Goal: Transaction & Acquisition: Subscribe to service/newsletter

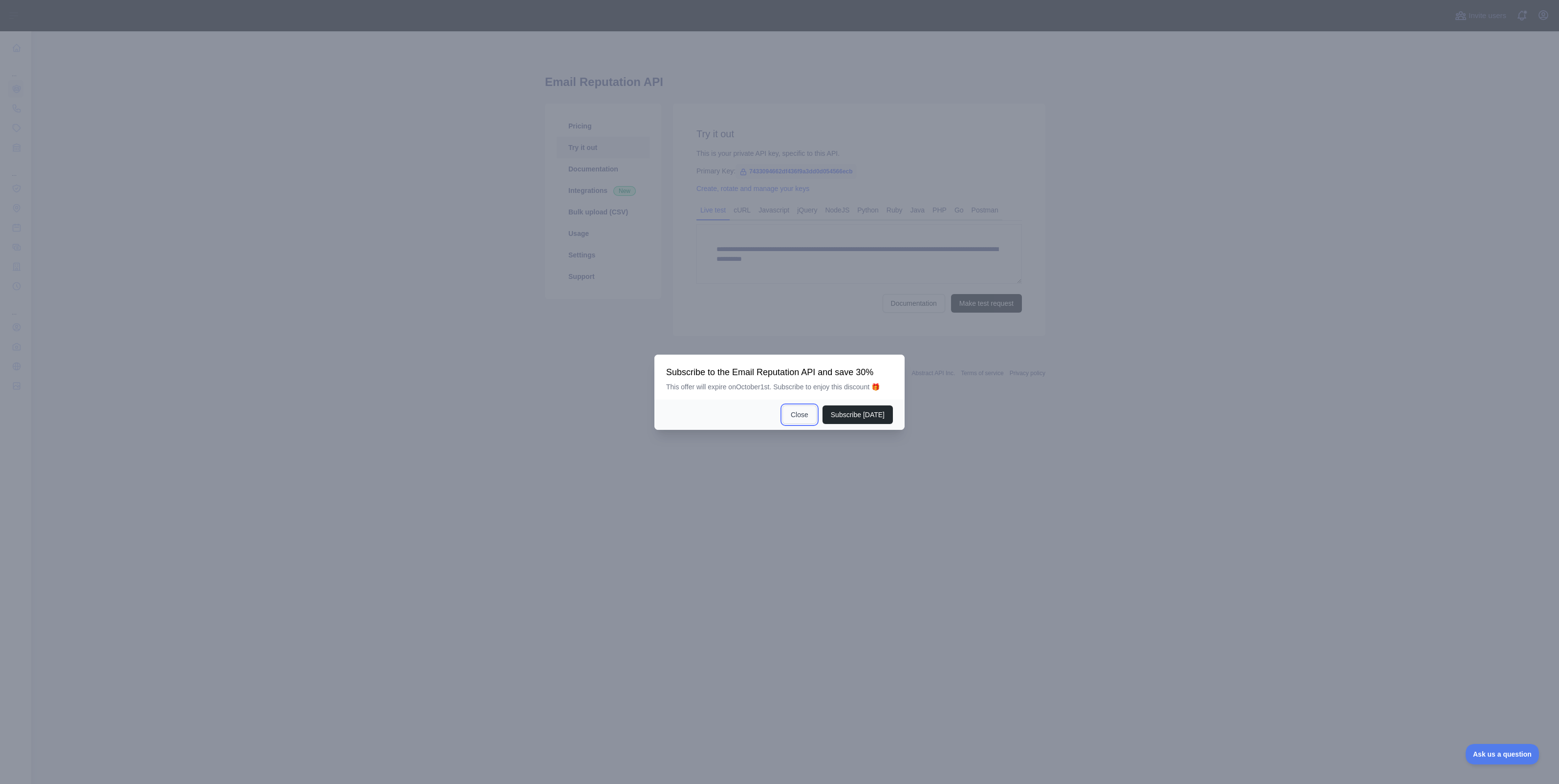
click at [795, 417] on button "Close" at bounding box center [799, 414] width 34 height 19
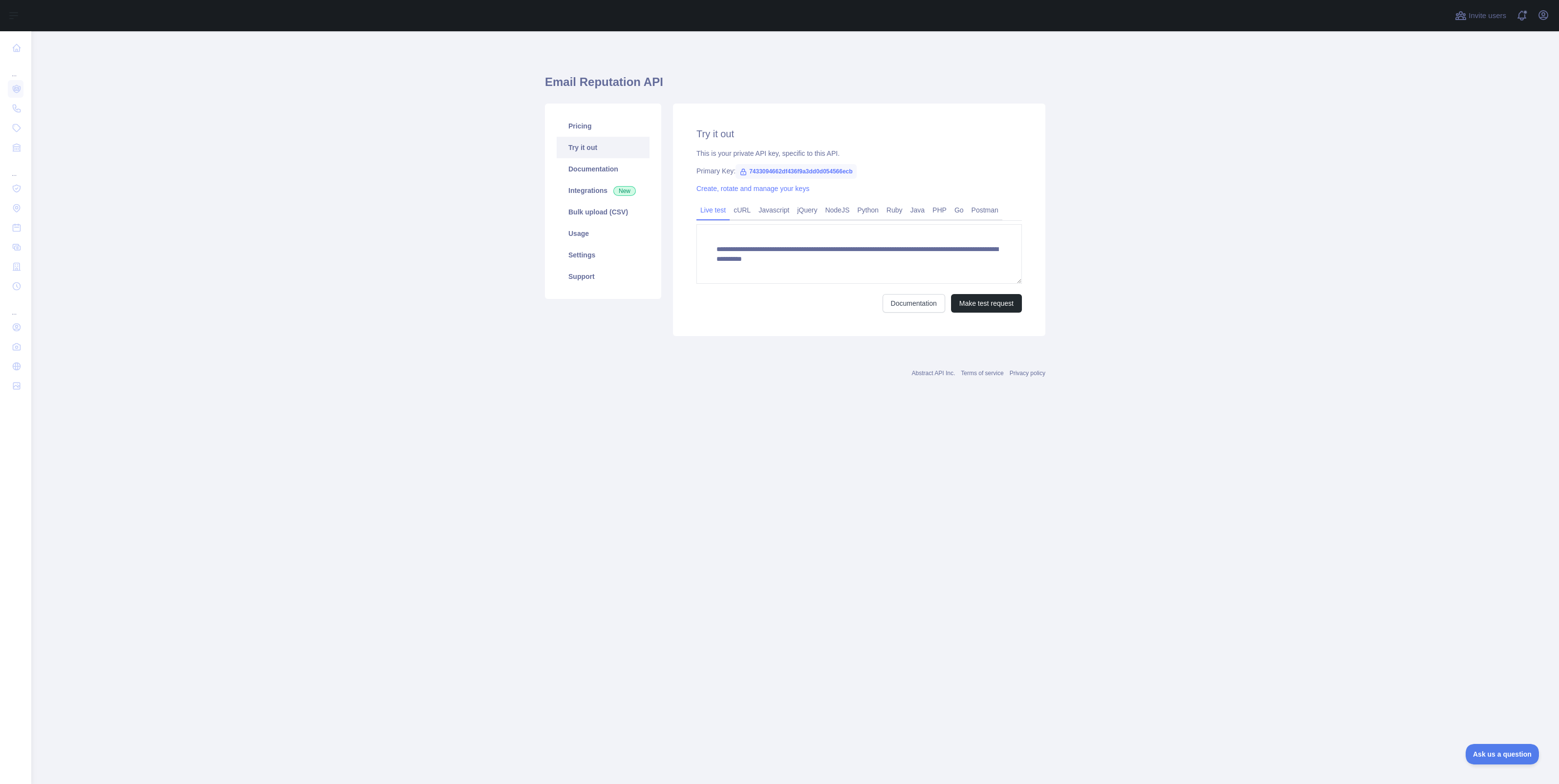
click at [677, 453] on main "**********" at bounding box center [795, 408] width 1528 height 753
click at [586, 129] on link "Pricing" at bounding box center [603, 126] width 93 height 22
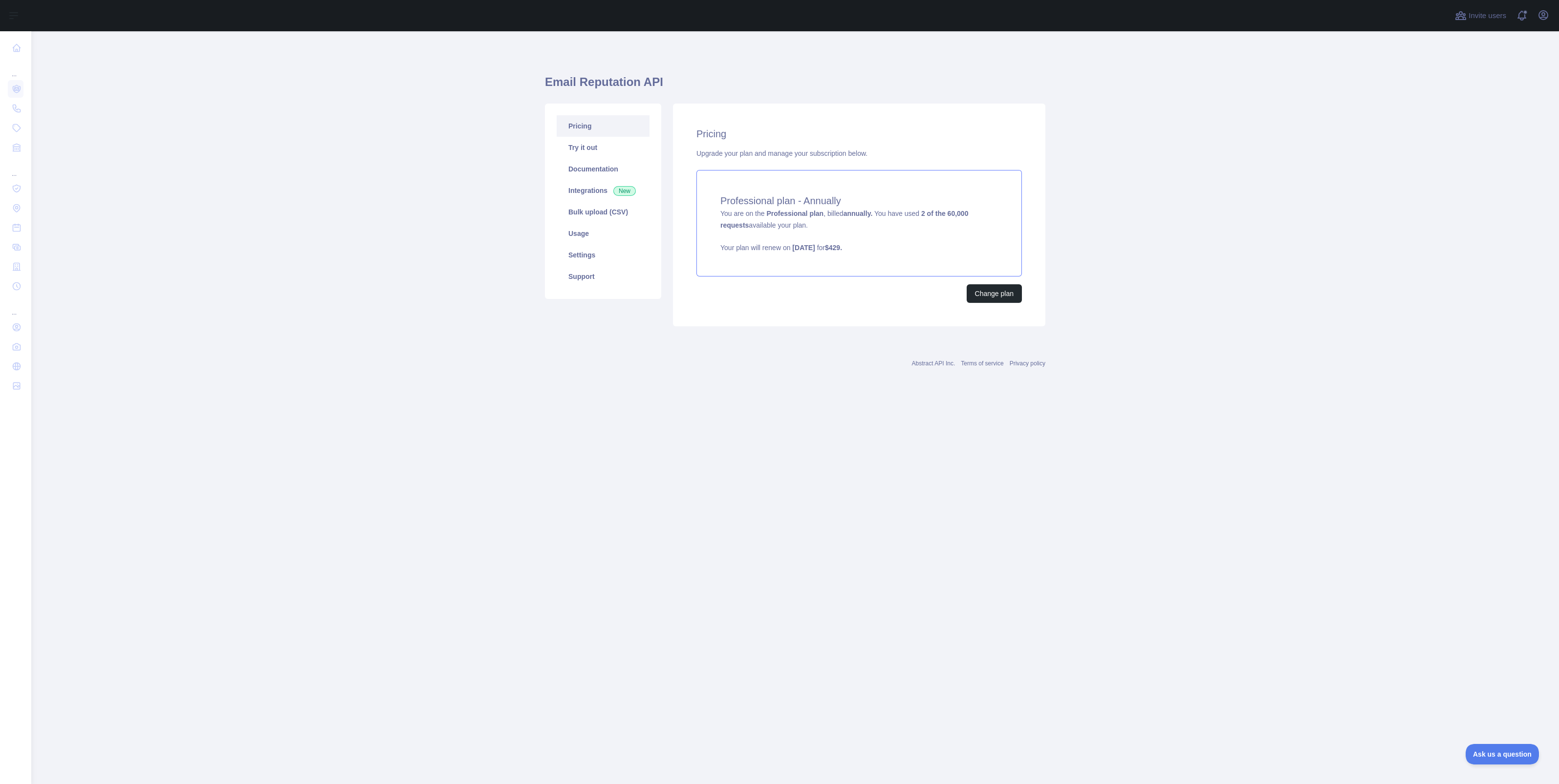
click at [809, 216] on strong "Professional plan" at bounding box center [795, 213] width 57 height 8
click at [1542, 16] on icon "button" at bounding box center [1543, 15] width 9 height 9
click at [1494, 102] on button "Billing" at bounding box center [1496, 106] width 110 height 18
